Goal: Task Accomplishment & Management: Use online tool/utility

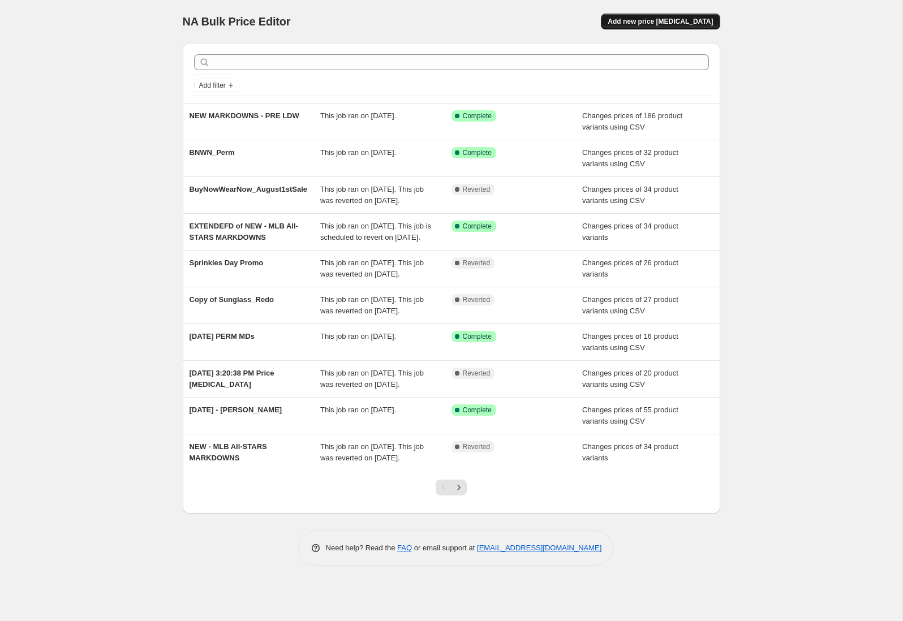
click at [691, 19] on span "Add new price [MEDICAL_DATA]" at bounding box center [660, 21] width 105 height 9
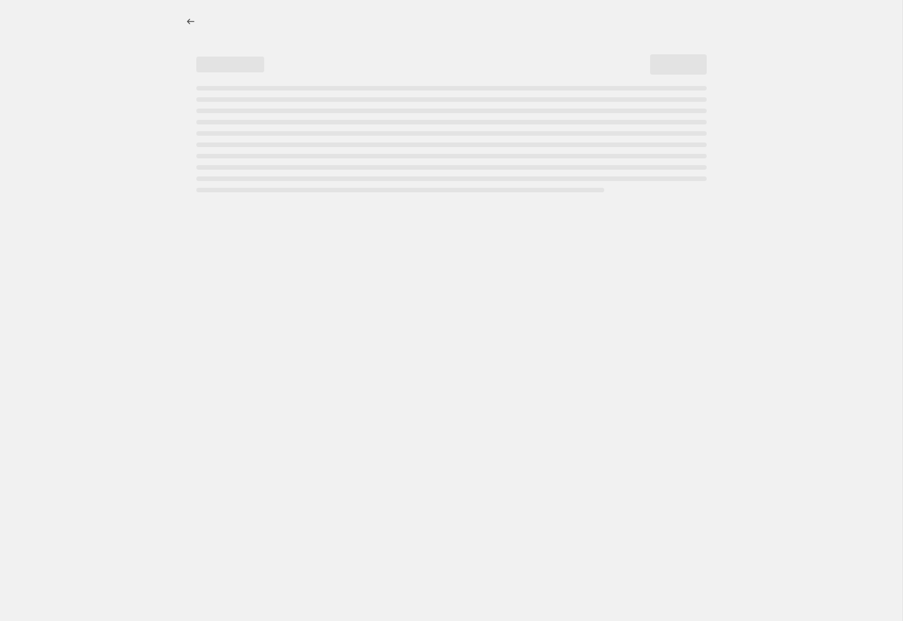
select select "percentage"
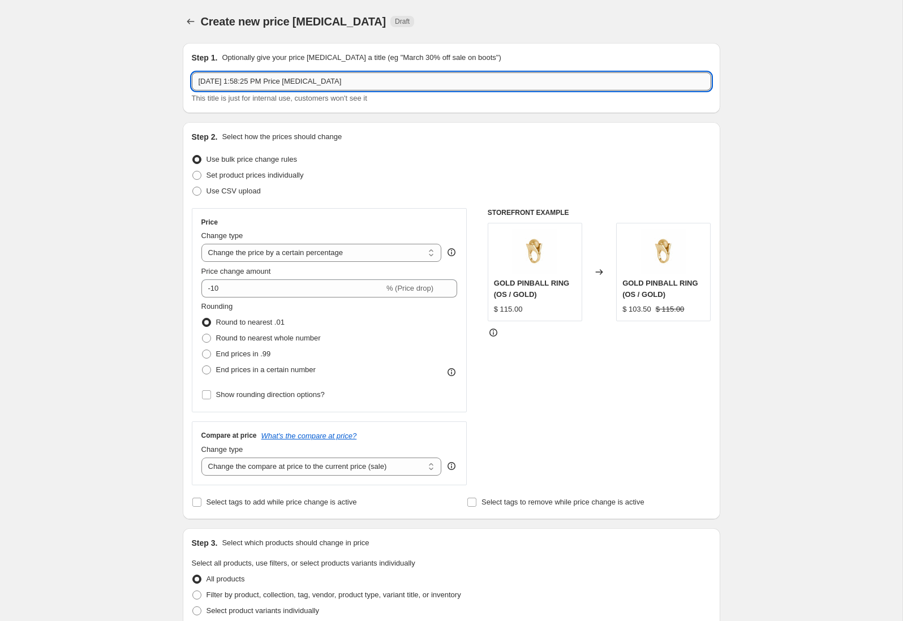
click at [331, 84] on input "[DATE] 1:58:25 PM Price [MEDICAL_DATA]" at bounding box center [451, 81] width 519 height 18
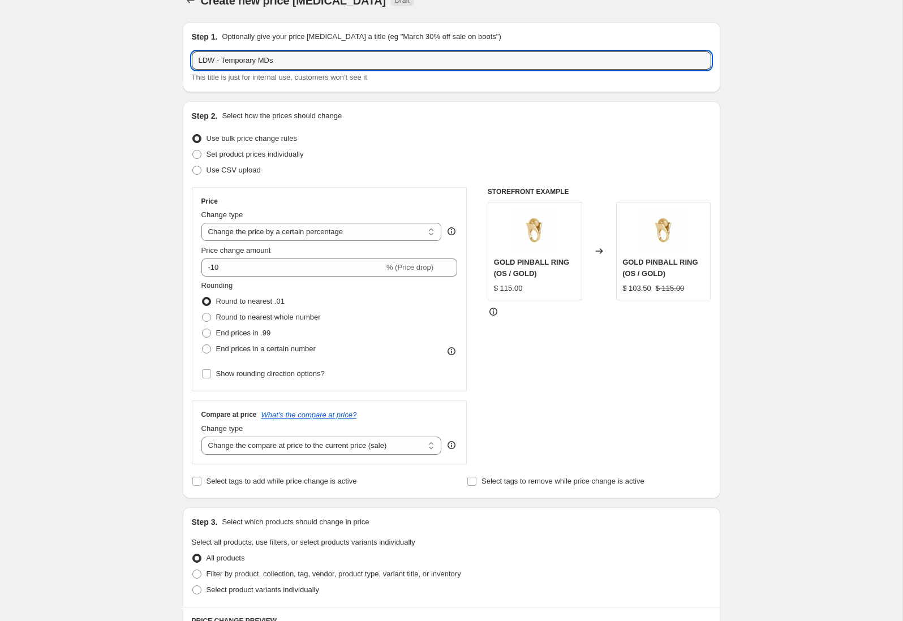
scroll to position [20, 0]
type input "LDW - Temporary MDs"
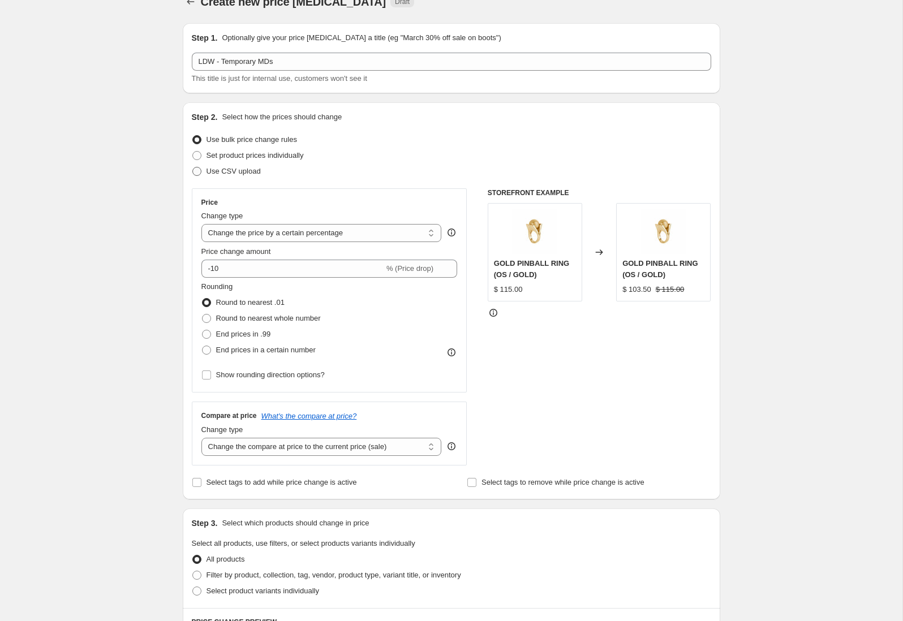
click at [227, 167] on span "Use CSV upload" at bounding box center [233, 171] width 54 height 8
click at [193, 167] on input "Use CSV upload" at bounding box center [192, 167] width 1 height 1
radio input "true"
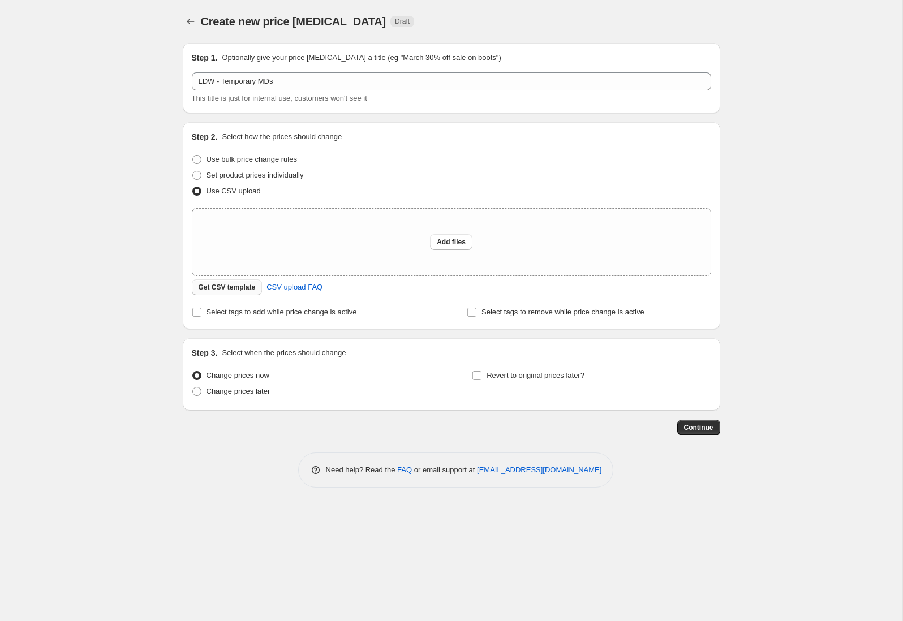
click at [253, 285] on span "Get CSV template" at bounding box center [227, 287] width 57 height 9
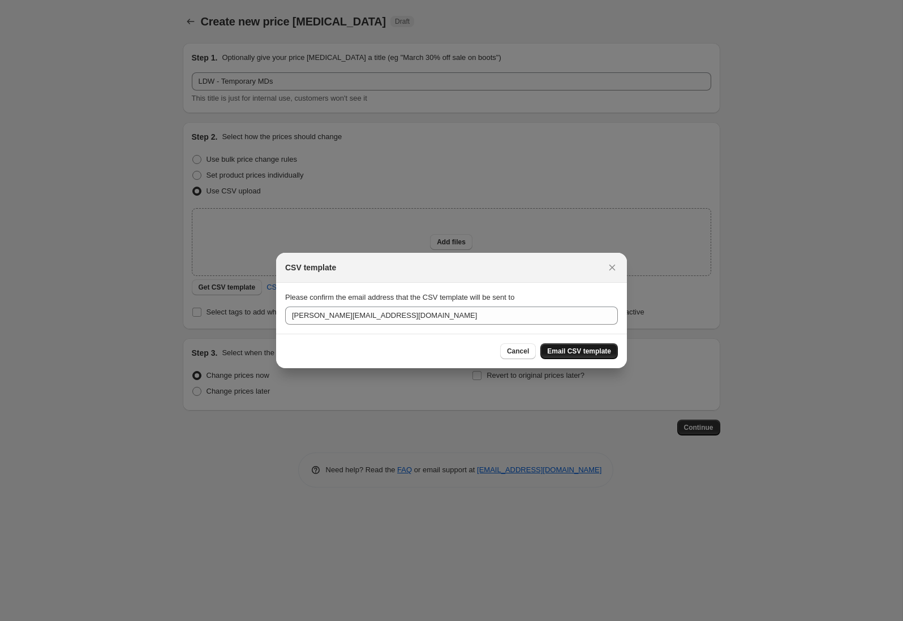
click at [552, 347] on span "Email CSV template" at bounding box center [579, 351] width 64 height 9
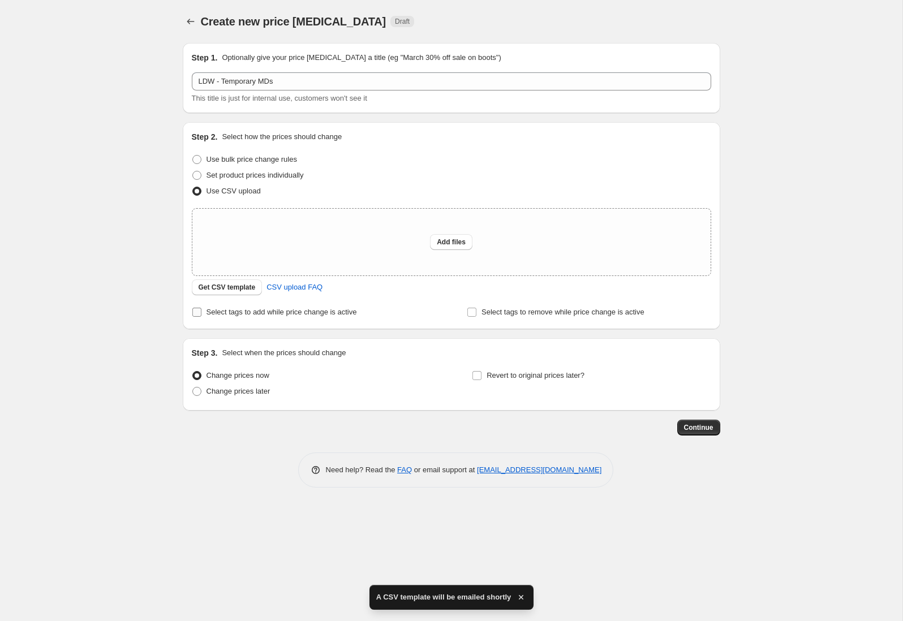
click at [309, 311] on span "Select tags to add while price change is active" at bounding box center [281, 312] width 150 height 8
click at [201, 311] on input "Select tags to add while price change is active" at bounding box center [196, 312] width 9 height 9
checkbox input "true"
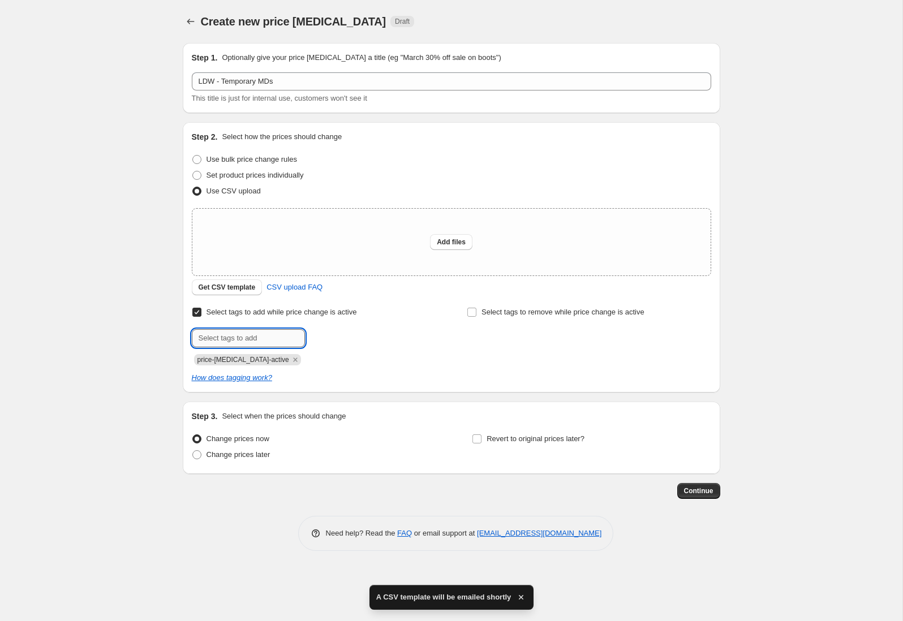
click at [256, 339] on input "text" at bounding box center [248, 338] width 113 height 18
type input "final"
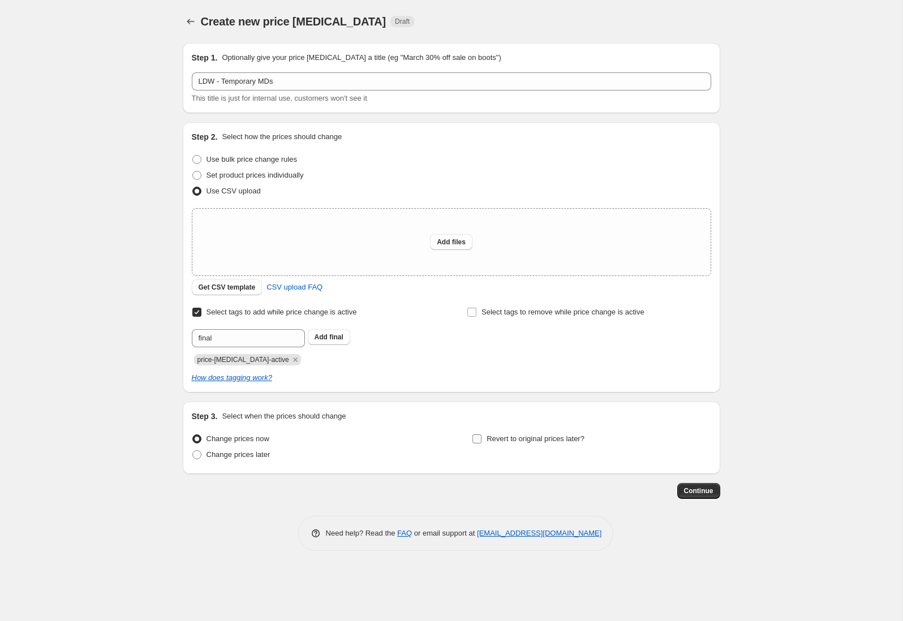
click at [506, 437] on span "Revert to original prices later?" at bounding box center [536, 438] width 98 height 8
click at [481, 437] on input "Revert to original prices later?" at bounding box center [476, 438] width 9 height 9
checkbox input "true"
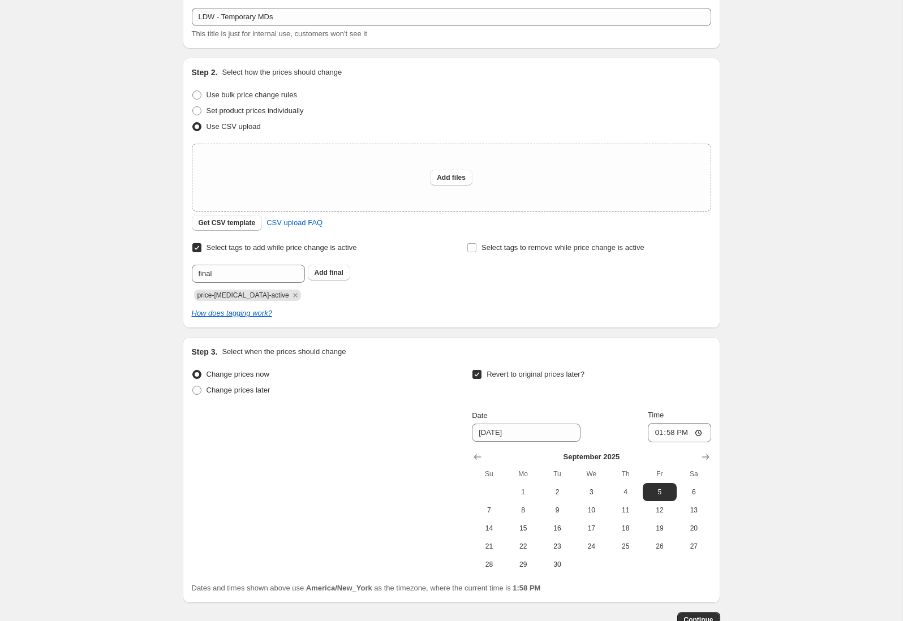
scroll to position [65, 0]
click at [526, 507] on span "8" at bounding box center [523, 509] width 25 height 9
type input "[DATE]"
click at [656, 431] on input "13:58" at bounding box center [679, 432] width 63 height 19
click at [754, 322] on div "Create new price [MEDICAL_DATA]. This page is ready Create new price [MEDICAL_D…" at bounding box center [451, 315] width 902 height 761
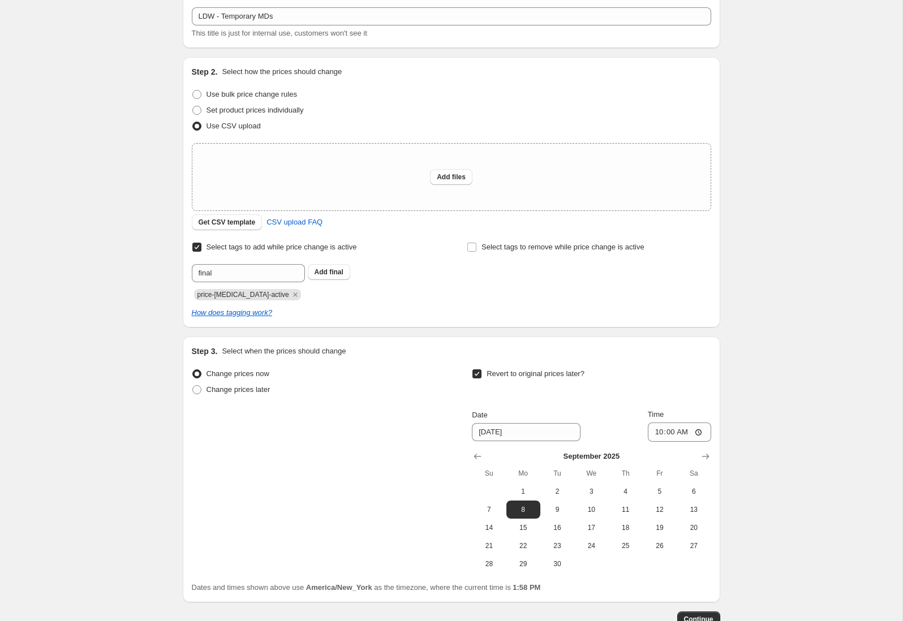
scroll to position [57, 0]
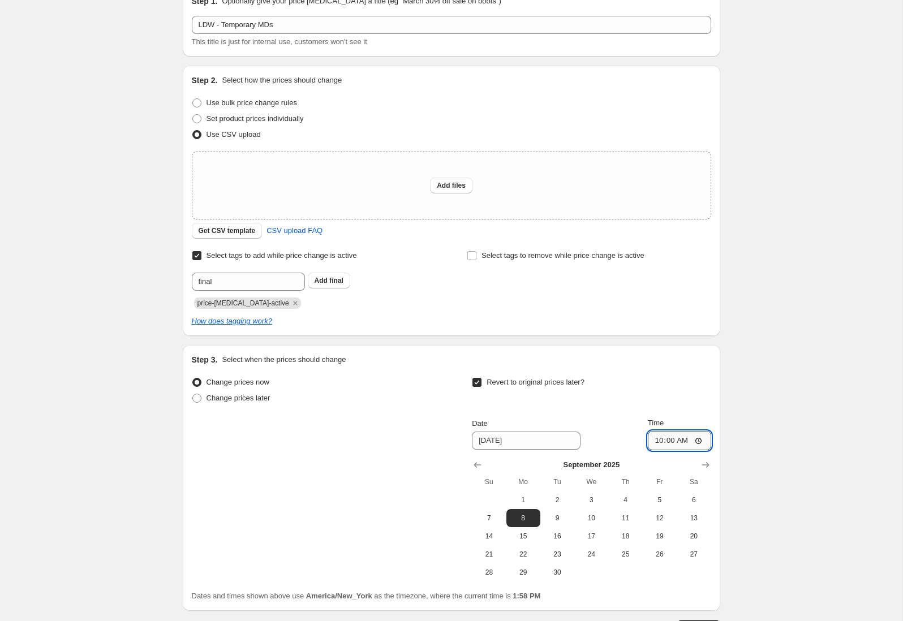
click at [658, 443] on input "10:00" at bounding box center [679, 440] width 63 height 19
click at [657, 441] on input "23:59" at bounding box center [679, 440] width 63 height 19
type input "14:59"
click at [222, 231] on span "Get CSV template" at bounding box center [227, 230] width 57 height 9
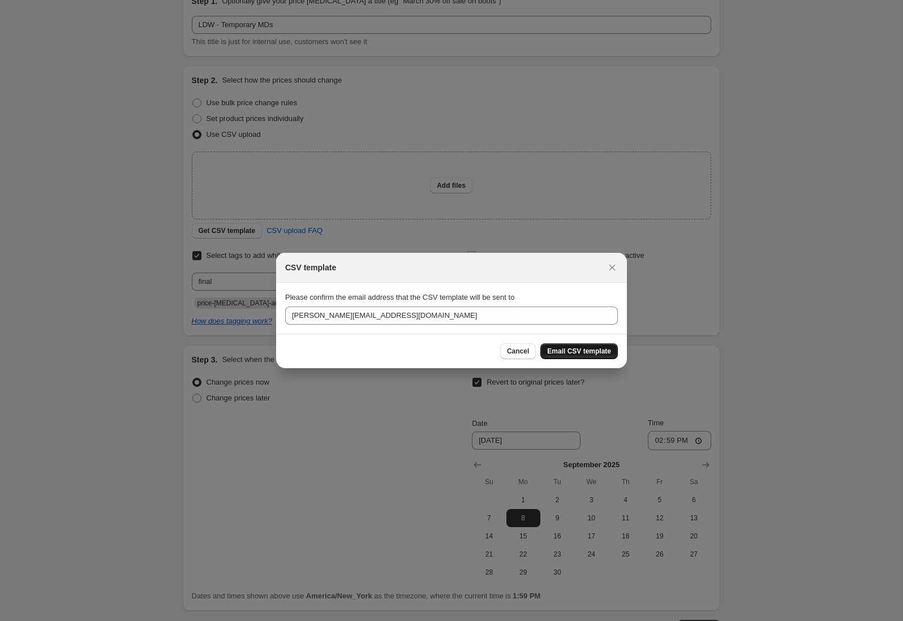
click at [589, 352] on span "Email CSV template" at bounding box center [579, 351] width 64 height 9
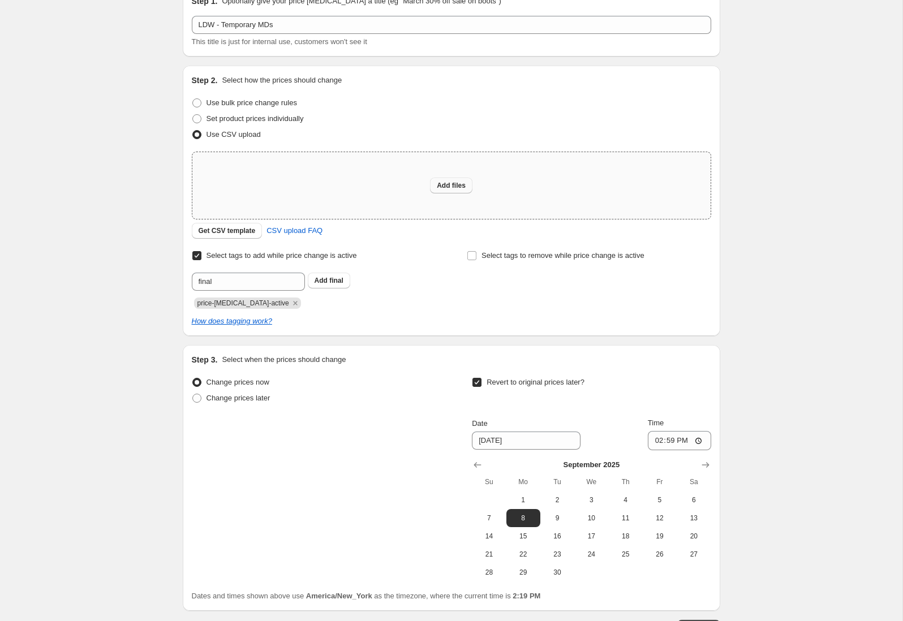
click at [459, 188] on span "Add files" at bounding box center [451, 185] width 29 height 9
type input "C:\fakepath\LDW_Temp_MDs.csv"
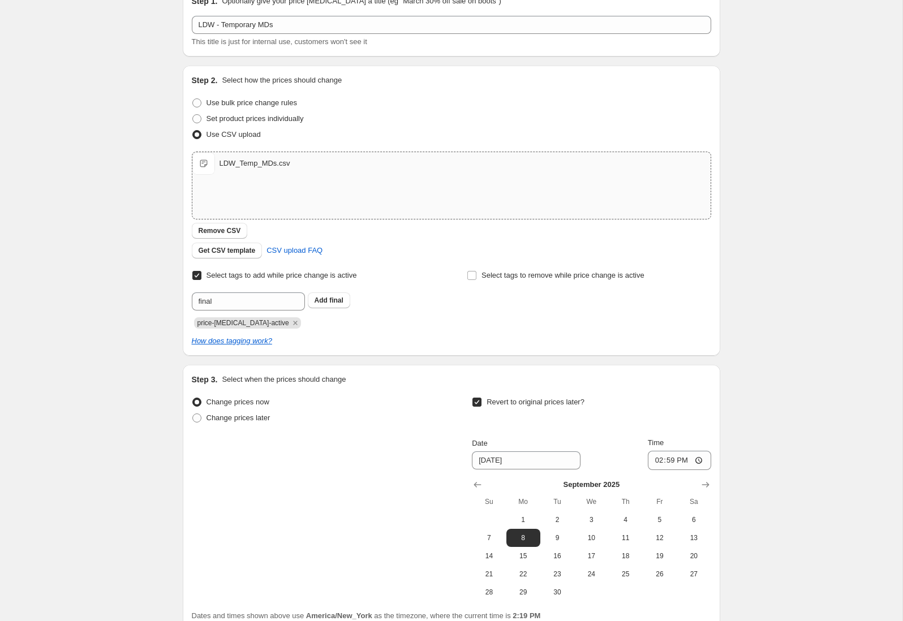
scroll to position [160, 0]
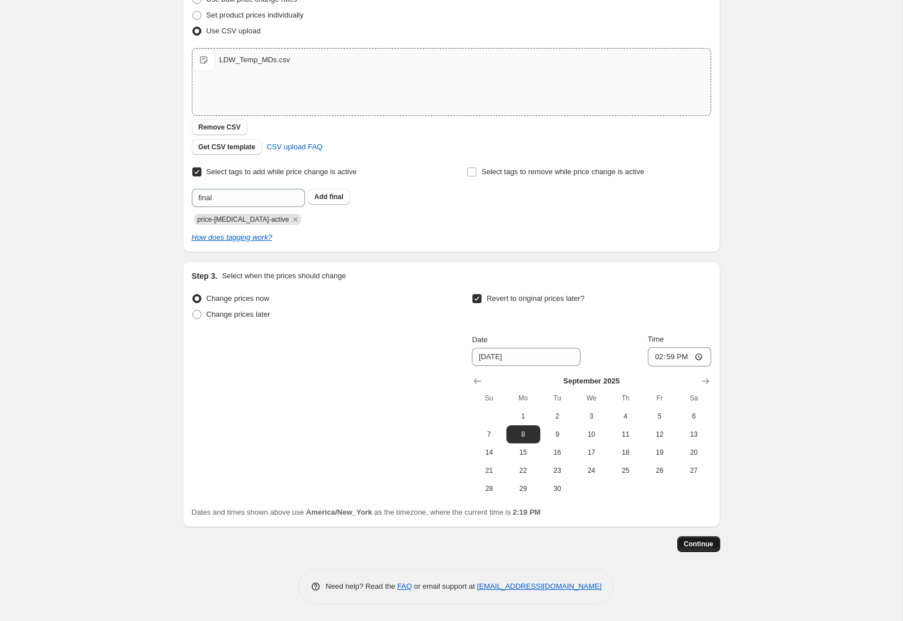
click at [695, 548] on span "Continue" at bounding box center [698, 544] width 29 height 9
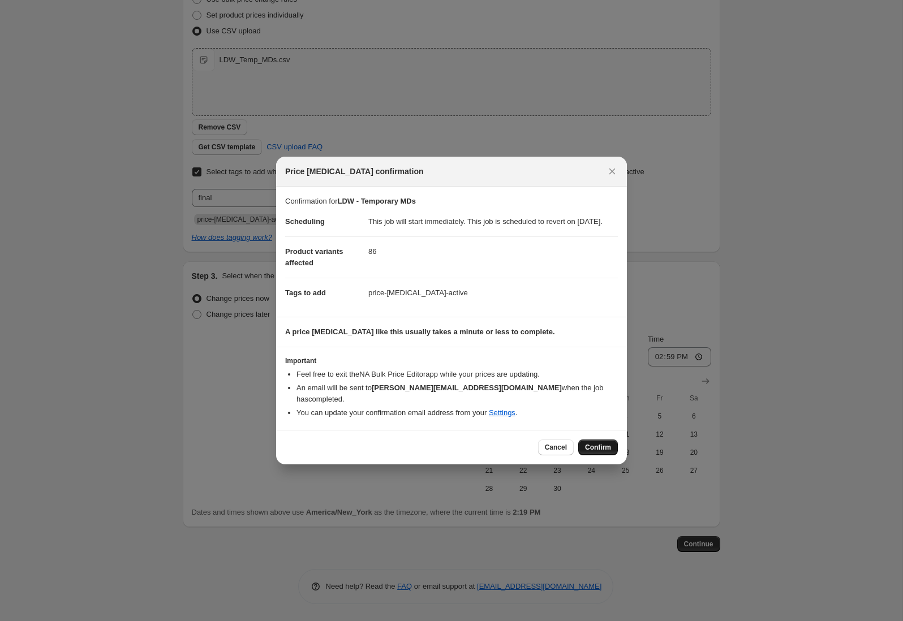
click at [592, 443] on span "Confirm" at bounding box center [598, 447] width 26 height 9
